Goal: Transaction & Acquisition: Purchase product/service

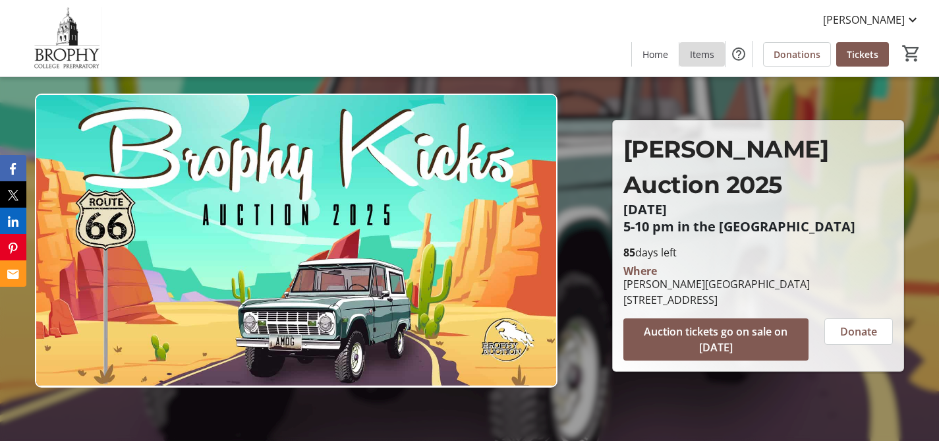
click at [706, 61] on span at bounding box center [701, 54] width 45 height 32
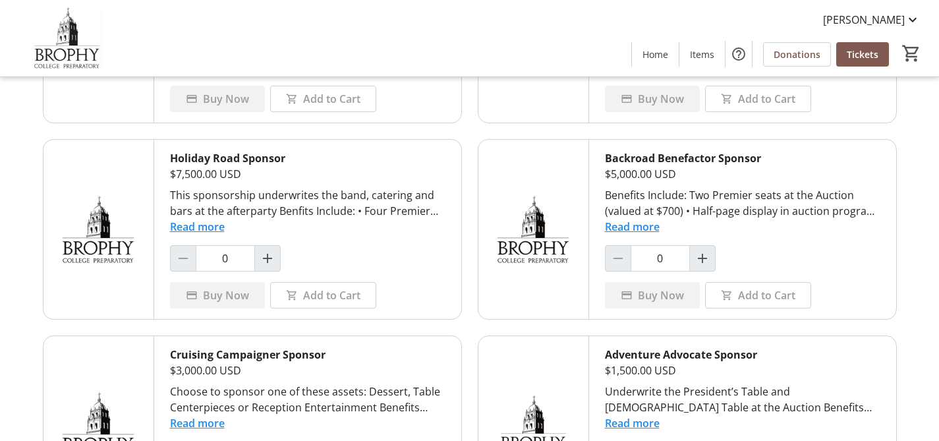
scroll to position [644, 0]
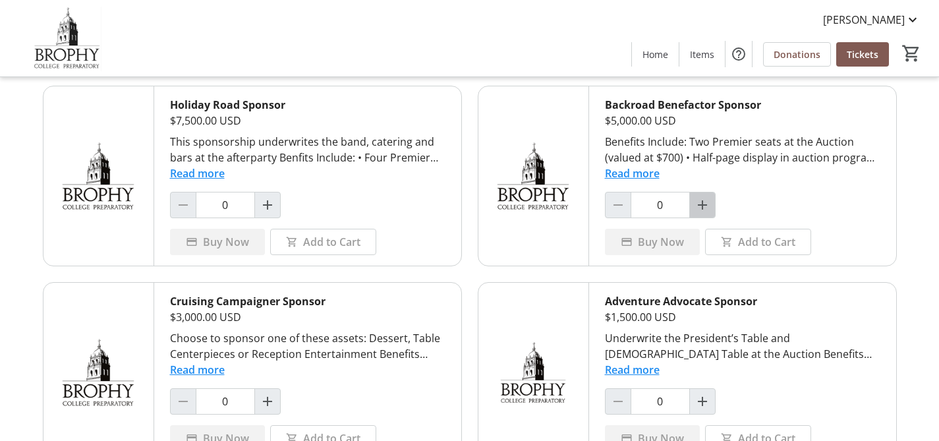
click at [702, 202] on mat-icon "Increment by one" at bounding box center [703, 205] width 16 height 16
type input "1"
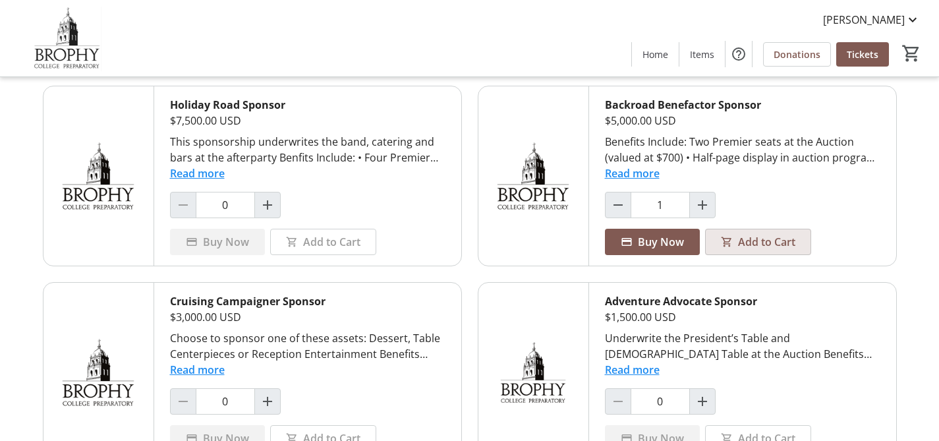
click at [738, 244] on span "Add to Cart" at bounding box center [766, 242] width 57 height 16
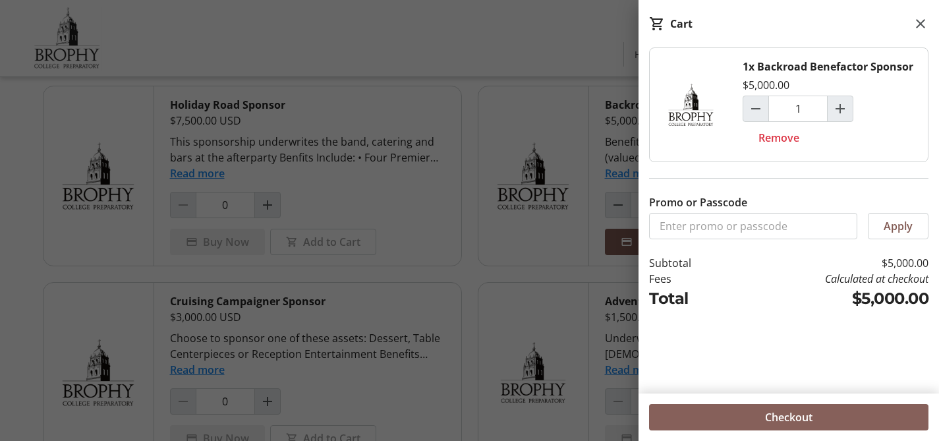
click at [801, 418] on span "Checkout" at bounding box center [788, 417] width 47 height 16
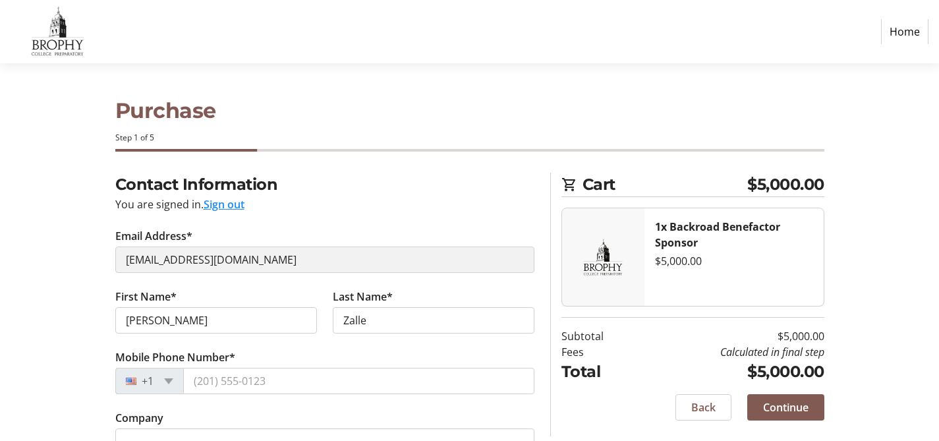
select select "US"
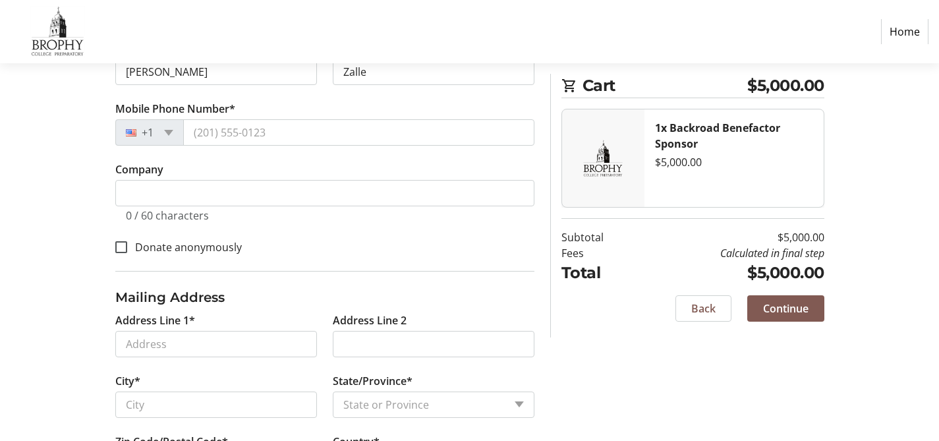
scroll to position [84, 0]
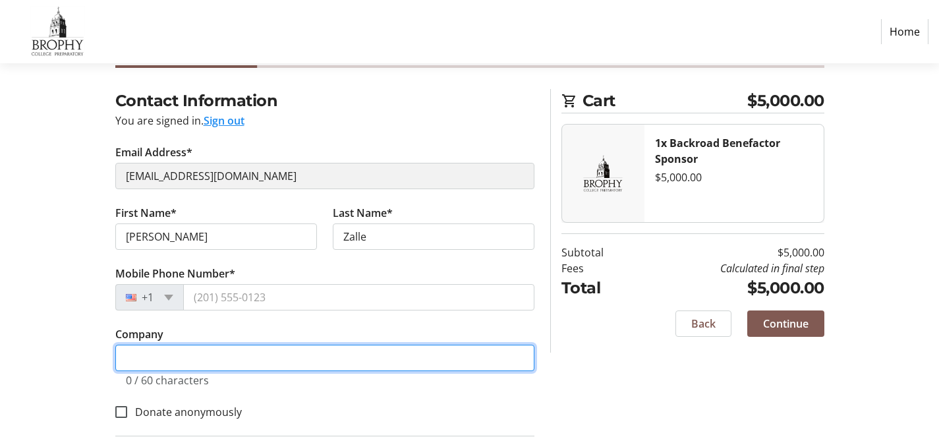
click at [263, 363] on input "Company" at bounding box center [324, 358] width 419 height 26
type input "[PERSON_NAME][GEOGRAPHIC_DATA]"
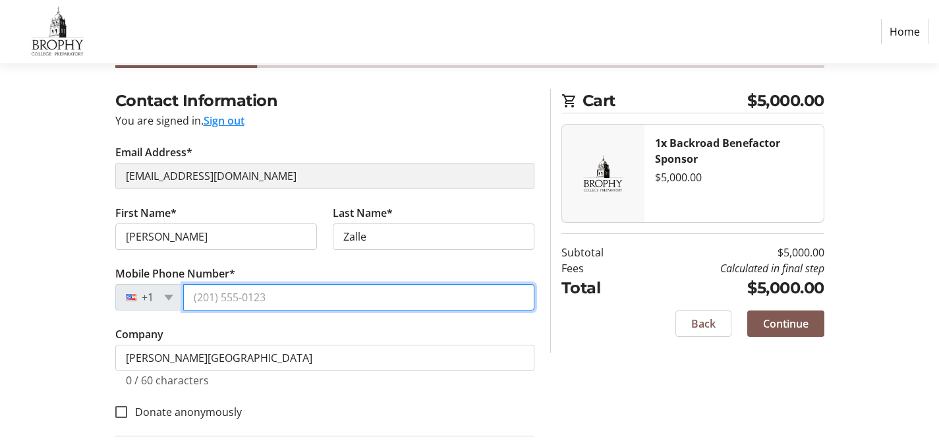
type input "(602) 264-2591"
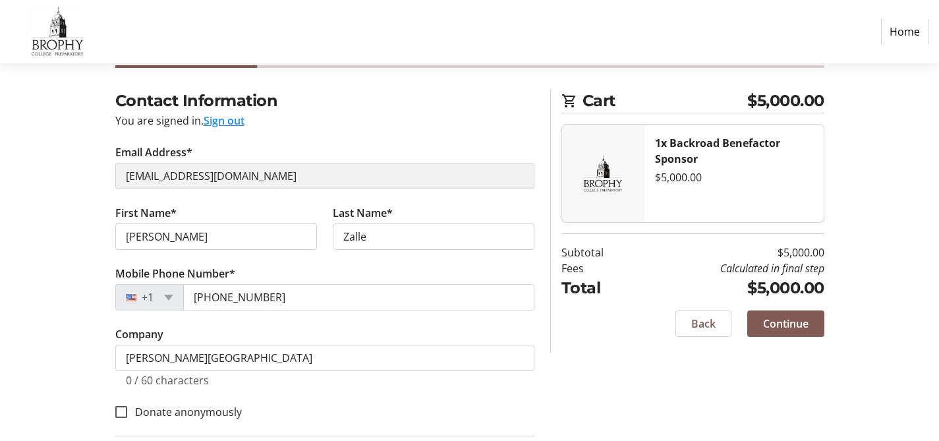
type input "4701 N Central Ave"
type input "Phoenix"
select select "AZ"
type input "85012"
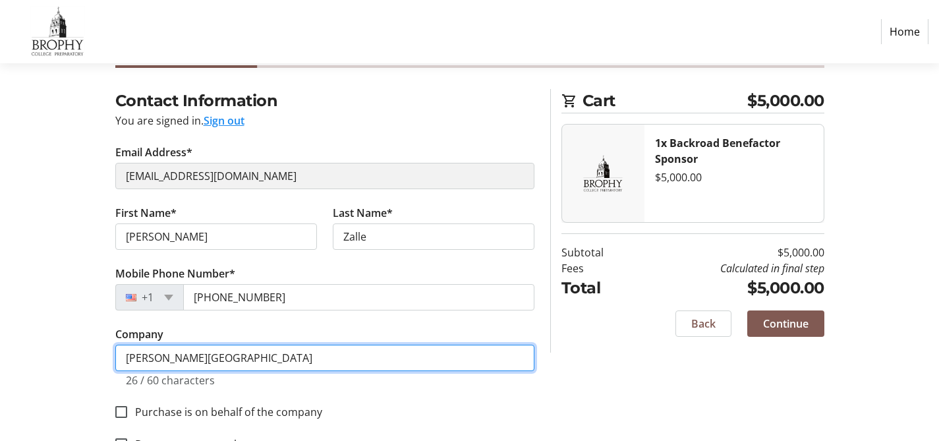
scroll to position [350, 0]
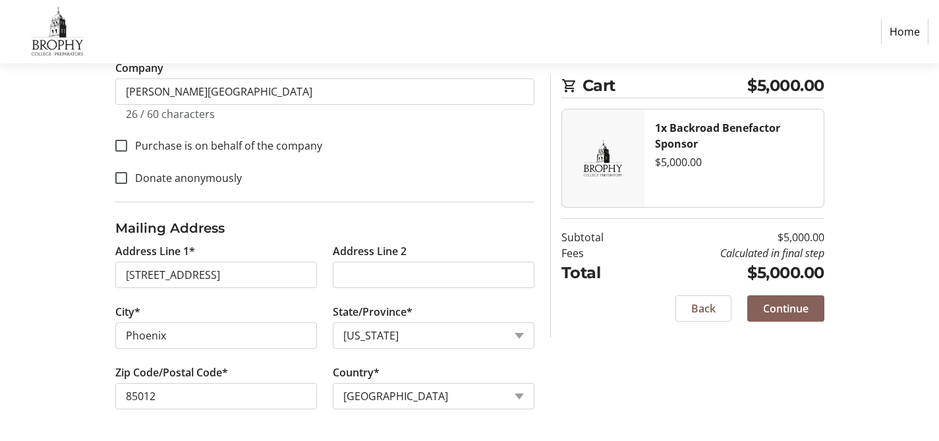
click at [793, 306] on span "Continue" at bounding box center [785, 309] width 45 height 16
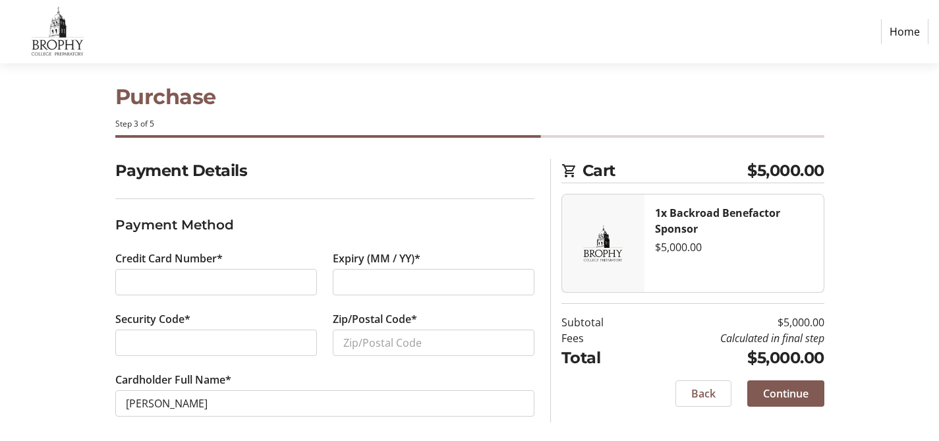
scroll to position [21, 0]
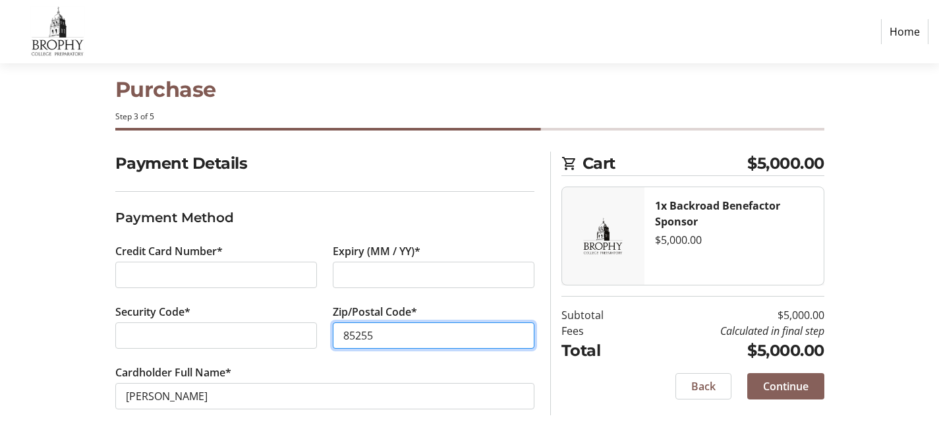
type input "85255"
click at [772, 384] on span "Continue" at bounding box center [785, 386] width 45 height 16
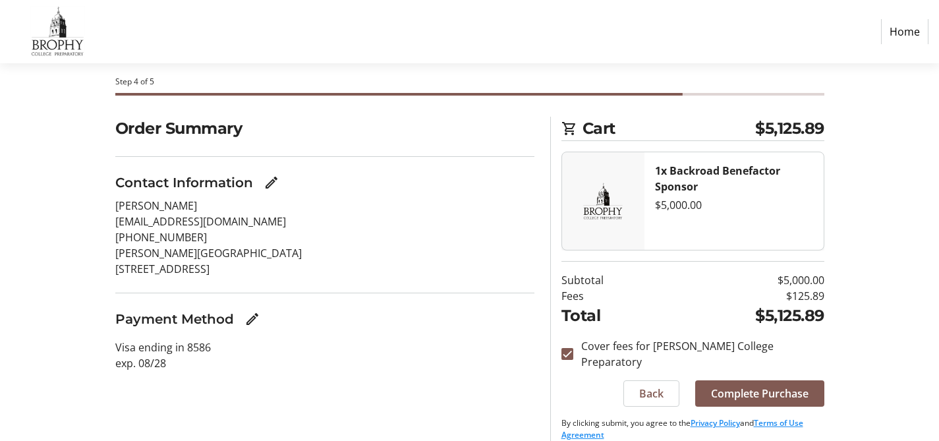
scroll to position [57, 0]
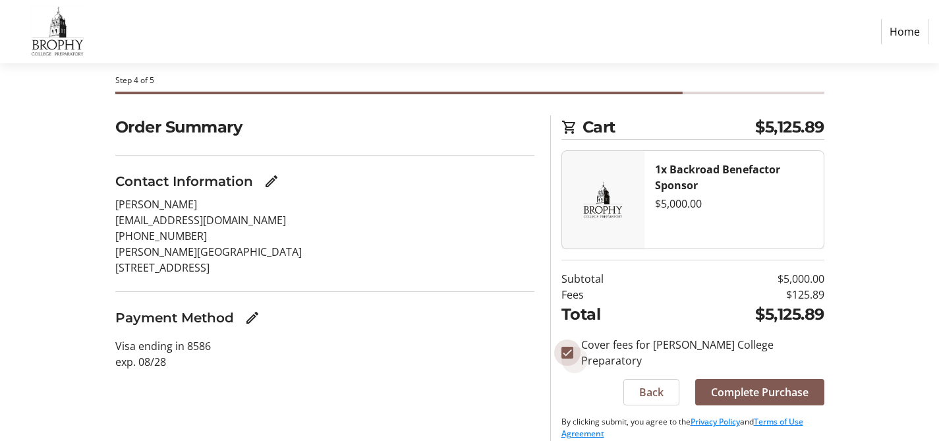
click at [569, 349] on input "Cover fees for Brophy College Preparatory" at bounding box center [567, 353] width 12 height 12
click at [566, 349] on input "Cover fees for Brophy College Preparatory" at bounding box center [567, 353] width 12 height 12
checkbox input "true"
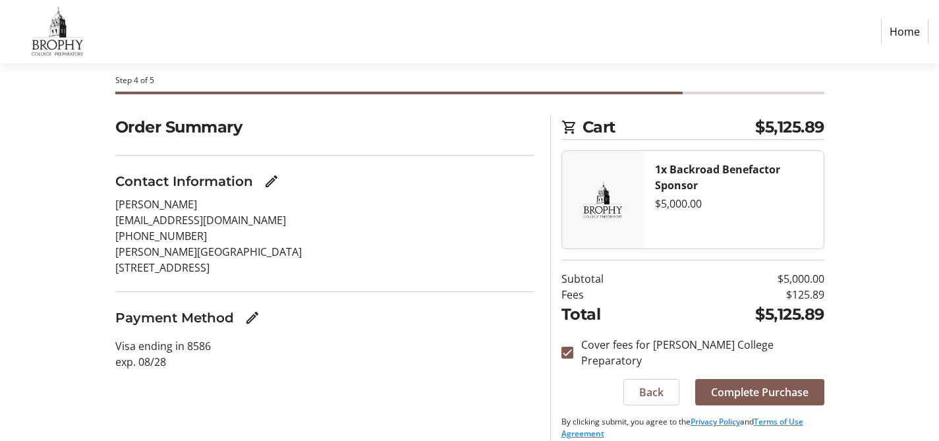
click at [908, 31] on link "Home" at bounding box center [904, 31] width 47 height 25
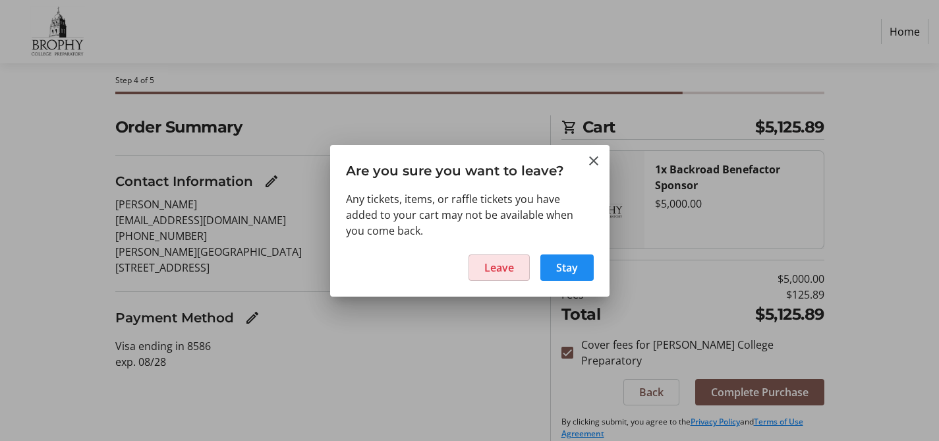
click at [491, 270] on span "Leave" at bounding box center [499, 268] width 30 height 16
